Goal: Transaction & Acquisition: Purchase product/service

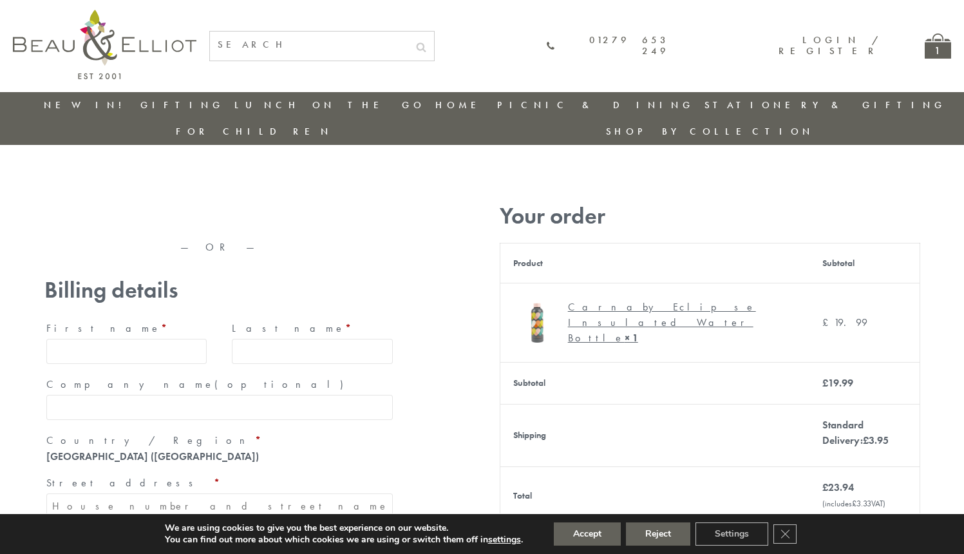
type input "[EMAIL_ADDRESS][DOMAIN_NAME]"
type input "[PERSON_NAME]"
type input "23, [GEOGRAPHIC_DATA], [GEOGRAPHIC_DATA]"
type input "[GEOGRAPHIC_DATA]"
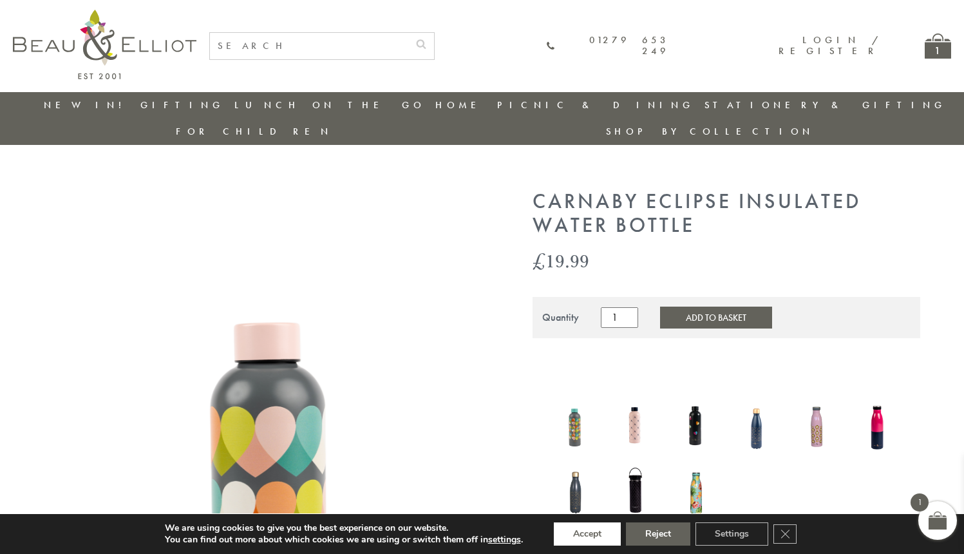
click at [588, 534] on button "Accept" at bounding box center [587, 534] width 67 height 23
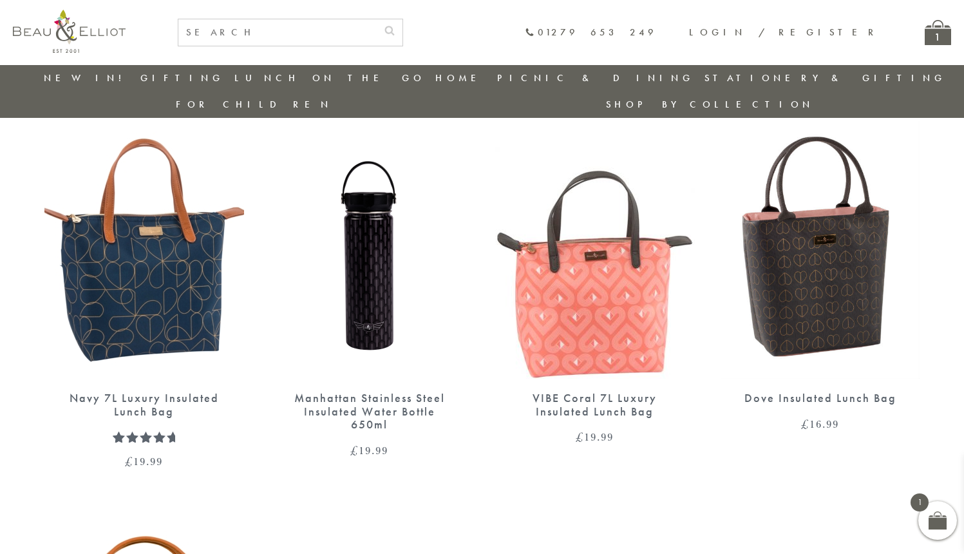
scroll to position [1108, 0]
